Goal: Task Accomplishment & Management: Use online tool/utility

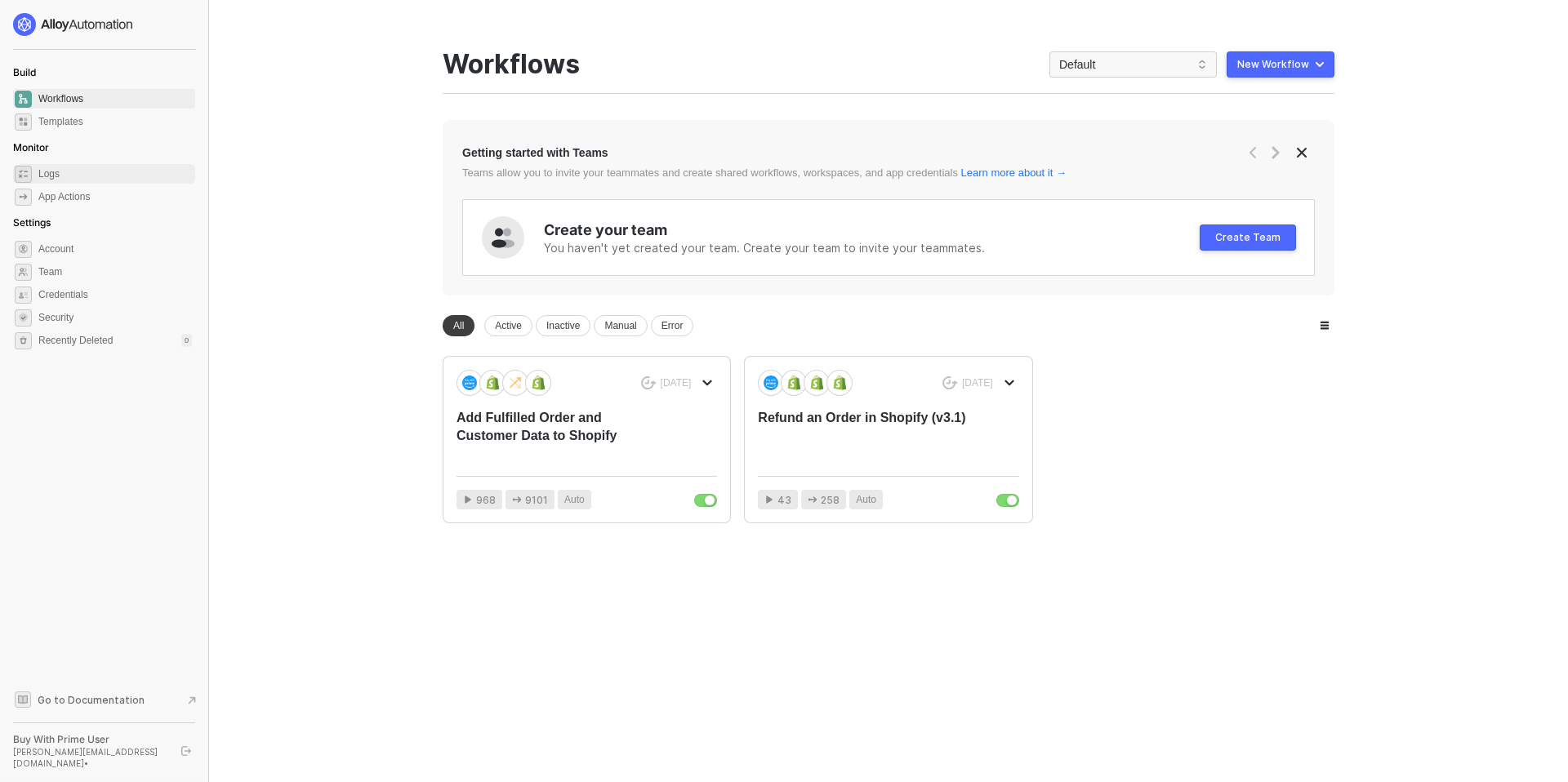
click at [62, 175] on span "Logs" at bounding box center [114, 174] width 153 height 20
